Goal: Task Accomplishment & Management: Use online tool/utility

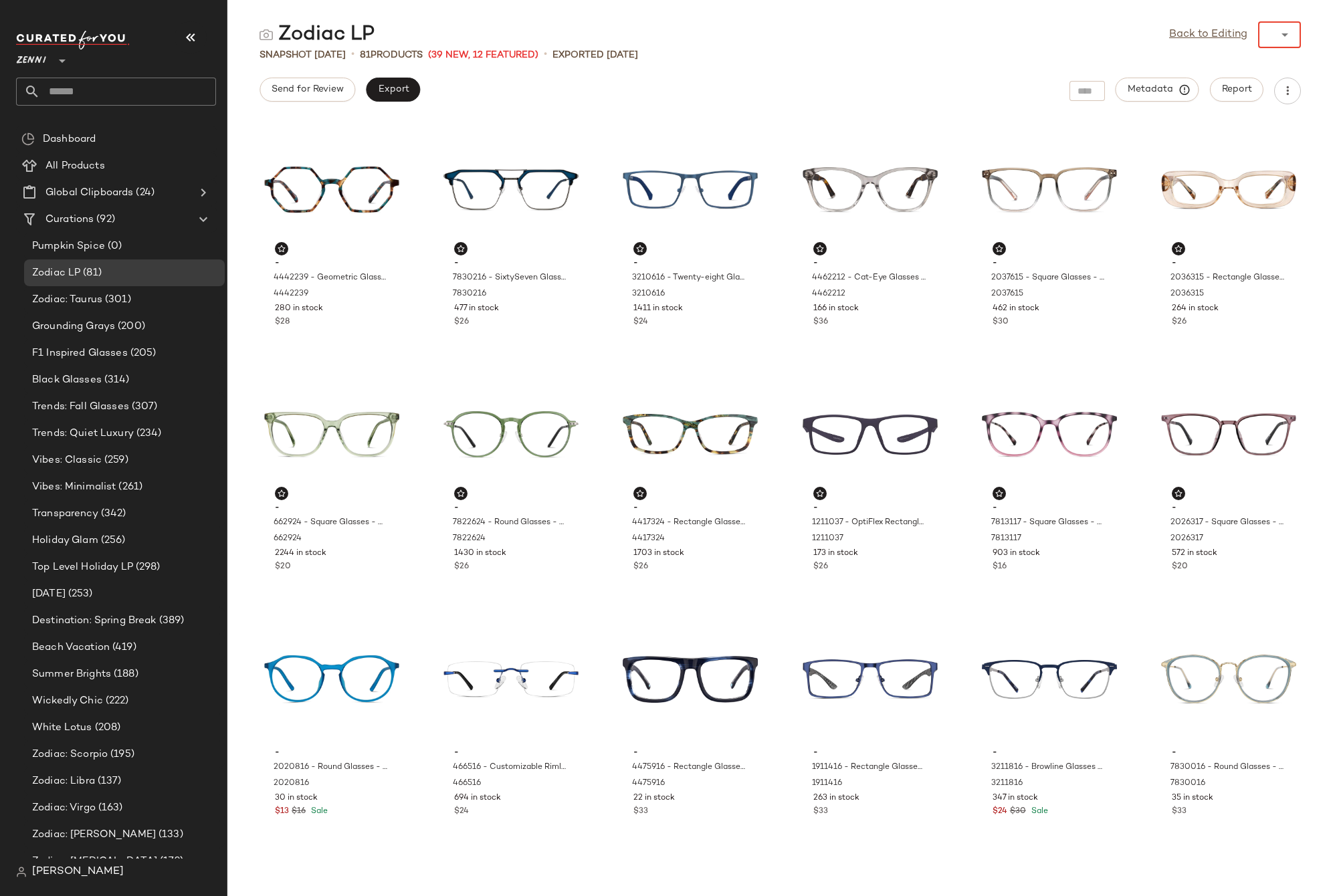
click at [1229, 38] on div "Back to Editing ******" at bounding box center [1235, 35] width 132 height 27
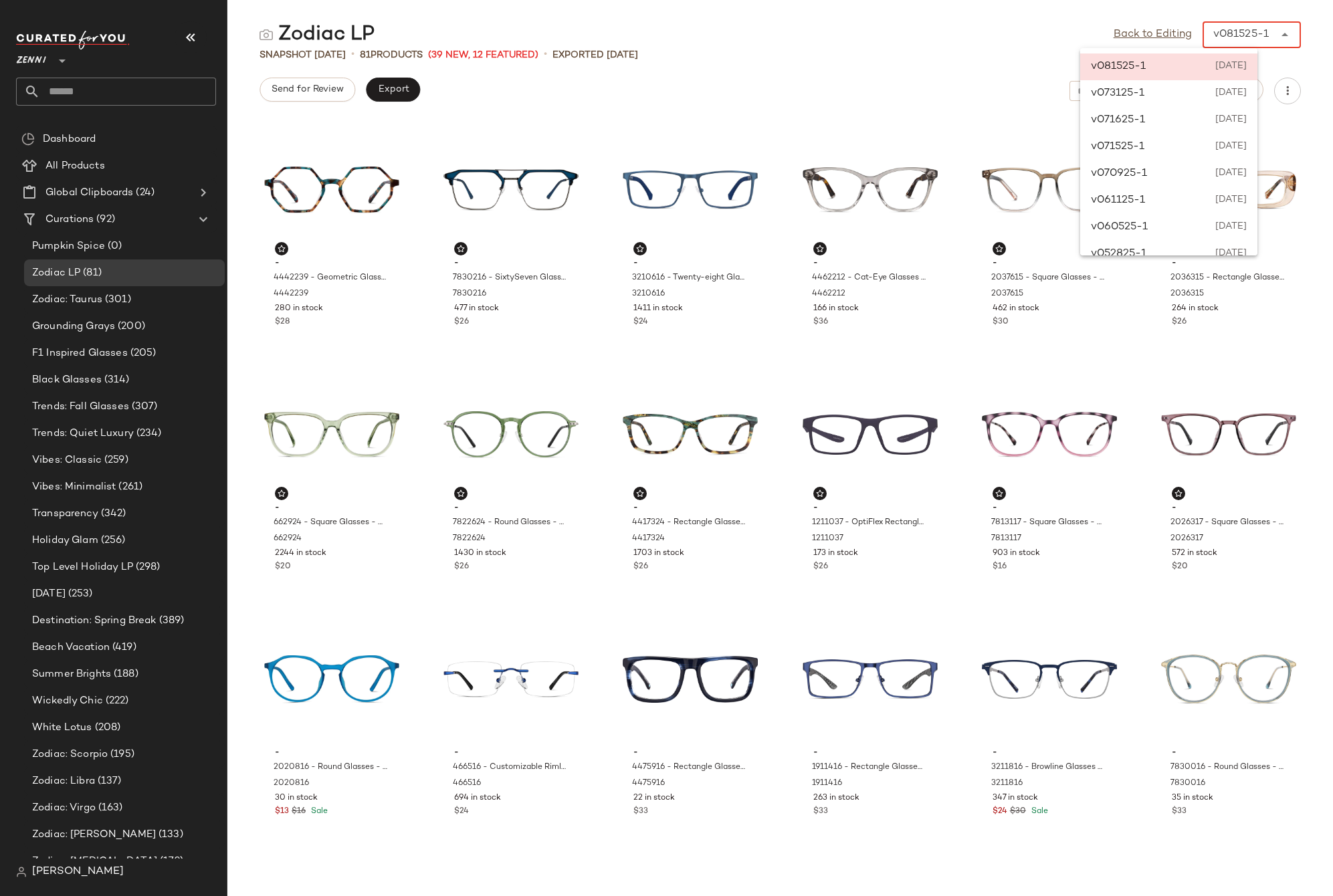
click at [1168, 70] on div "v081525-1 [DATE]" at bounding box center [1168, 66] width 177 height 27
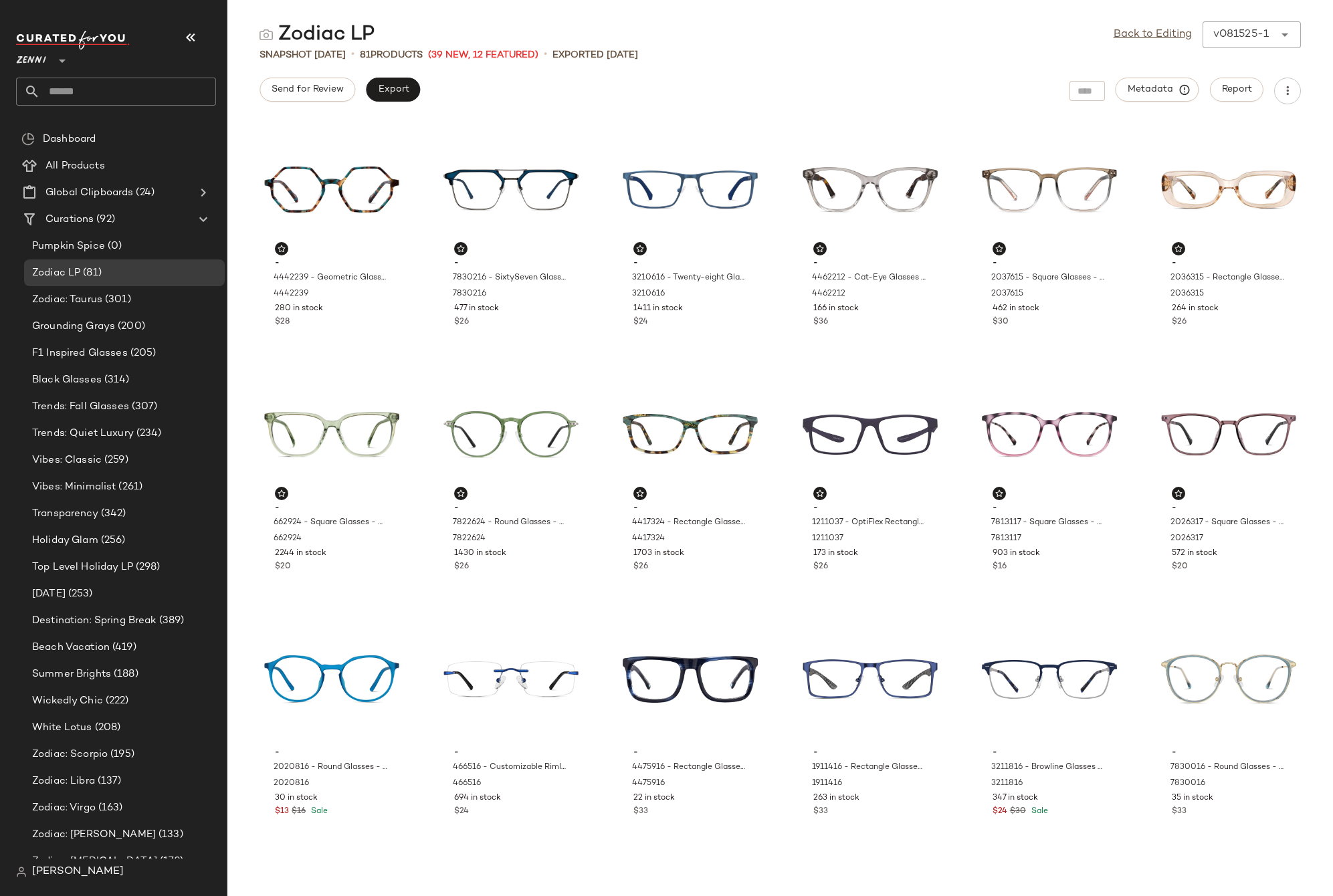
click at [861, 90] on div "Send for Review Export Metadata Report" at bounding box center [780, 91] width 1105 height 27
click at [1123, 38] on link "Back to Editing" at bounding box center [1152, 34] width 78 height 16
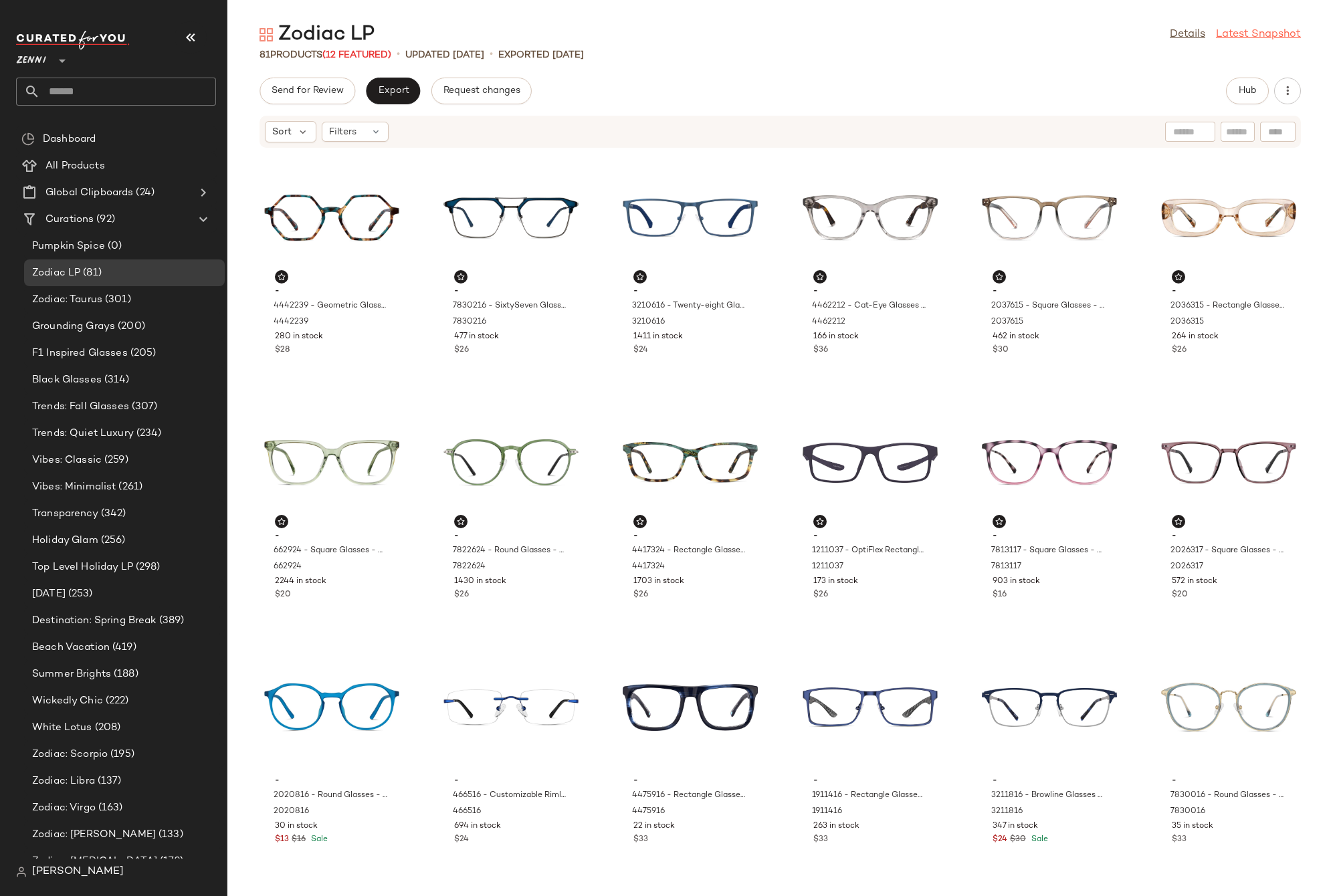
click at [1231, 40] on link "Latest Snapshot" at bounding box center [1258, 34] width 85 height 16
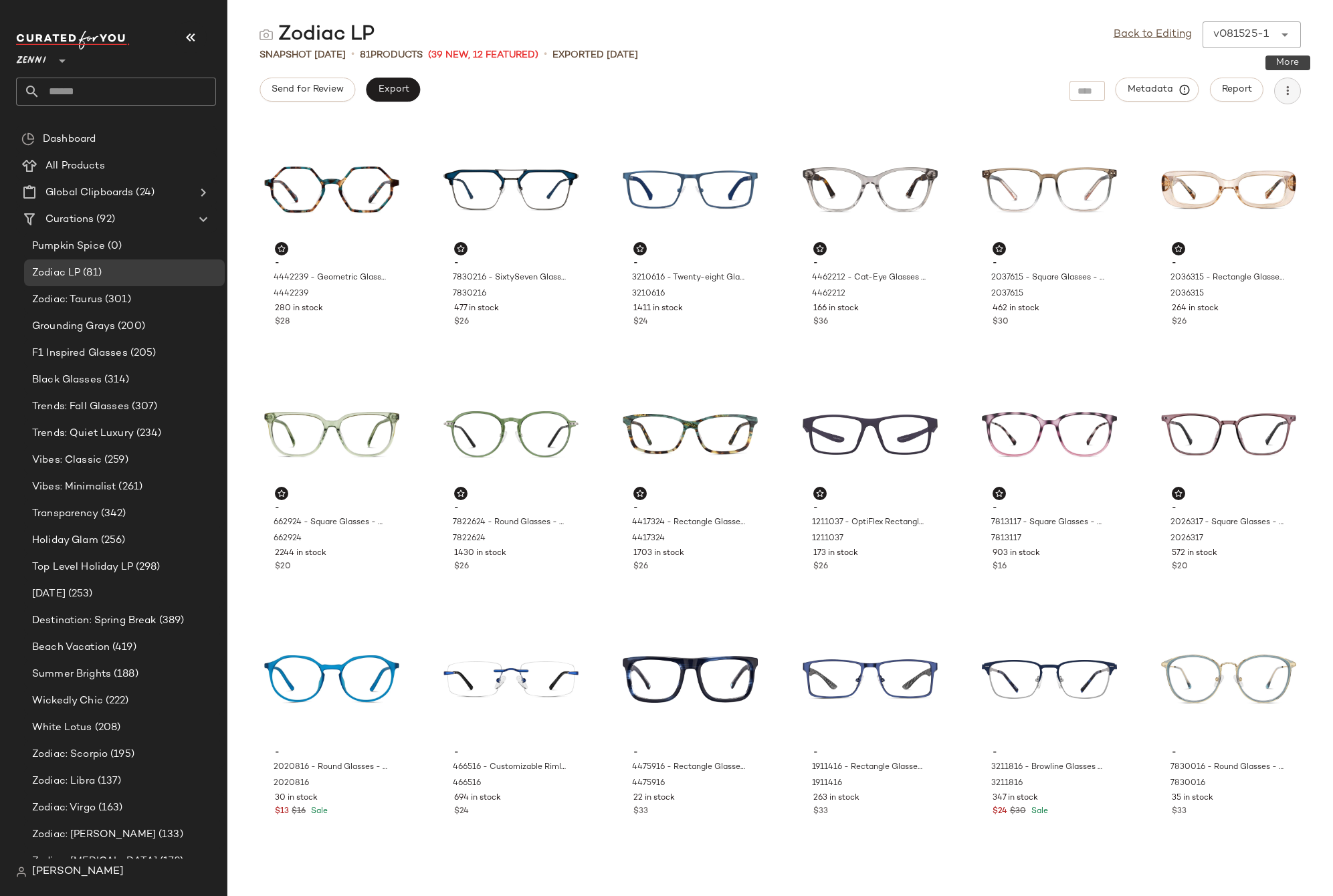
click at [1285, 93] on icon "button" at bounding box center [1287, 90] width 13 height 13
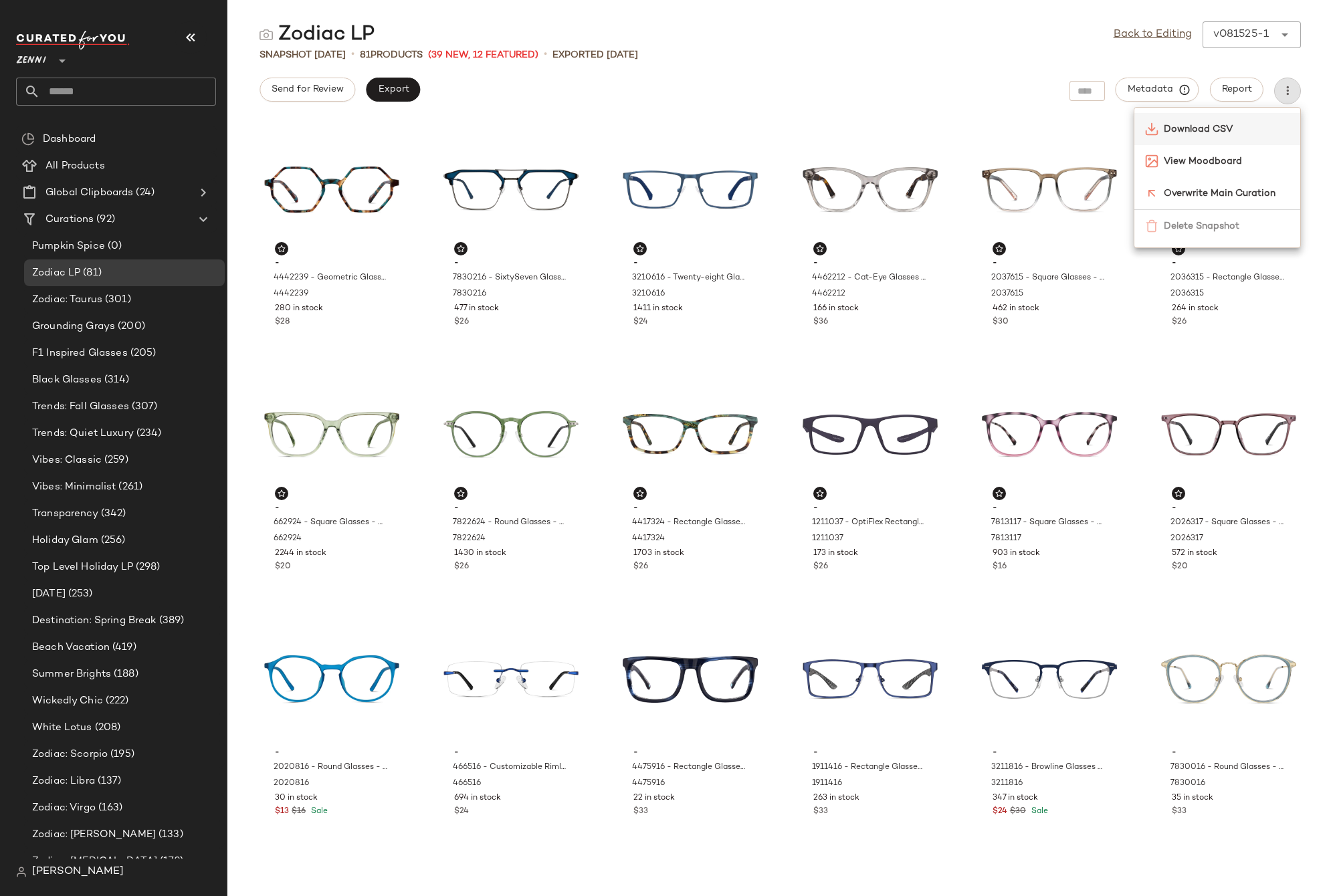
click at [1229, 131] on span "Download CSV" at bounding box center [1227, 130] width 126 height 14
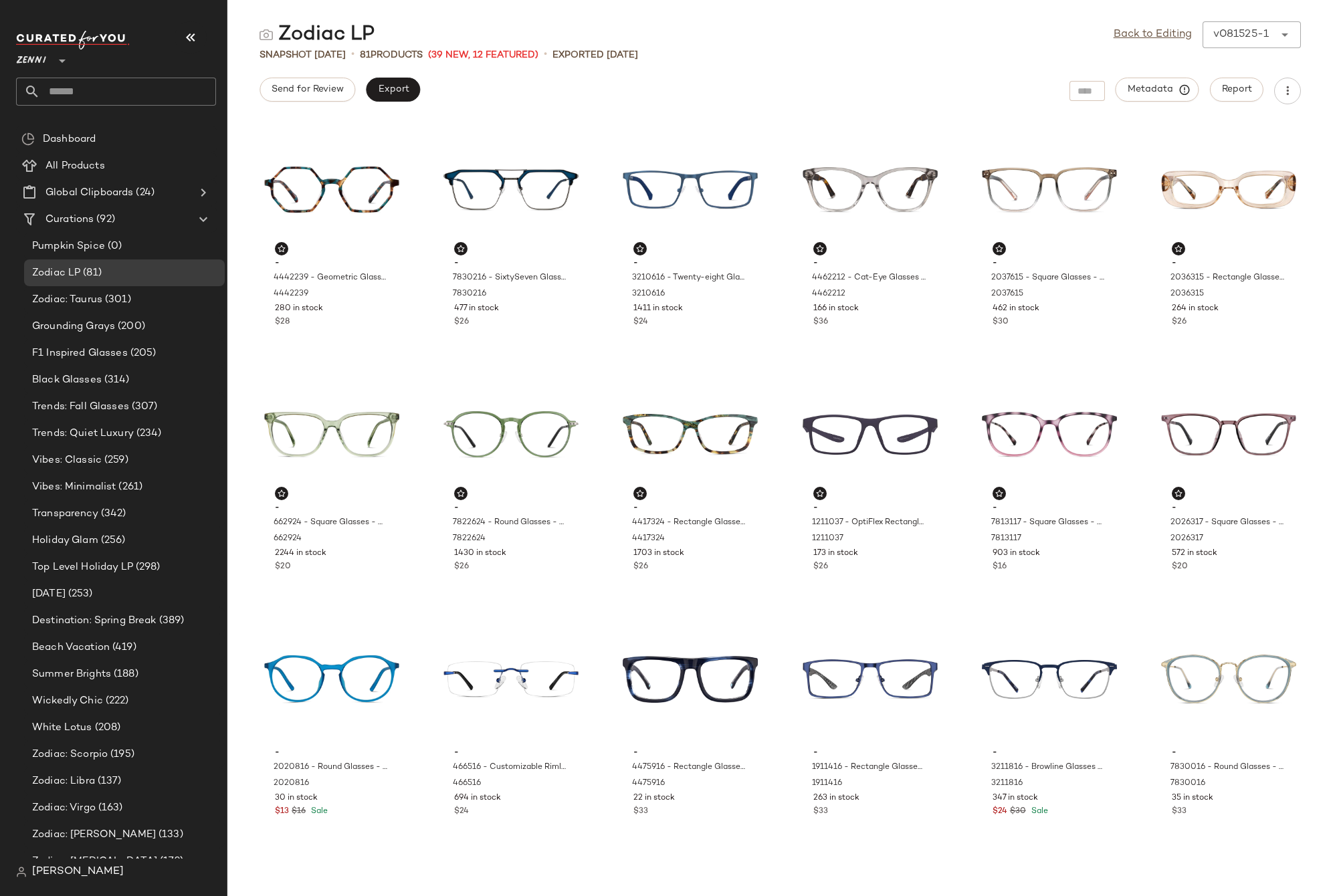
click at [855, 78] on div "Send for Review Export Metadata Report" at bounding box center [780, 91] width 1105 height 27
